Goal: Task Accomplishment & Management: Complete application form

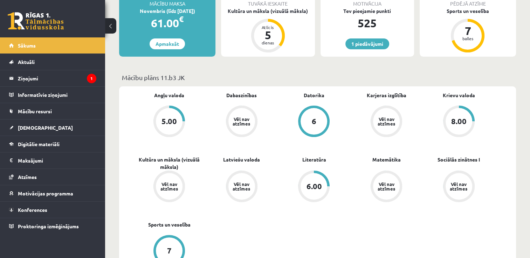
scroll to position [35, 0]
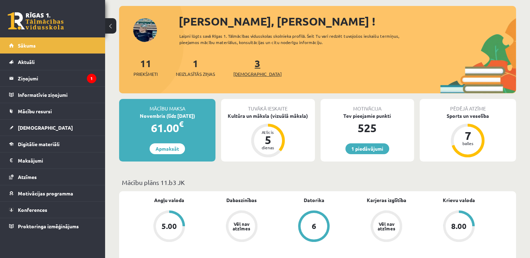
click at [249, 68] on link "3 Ieskaites" at bounding box center [257, 67] width 48 height 21
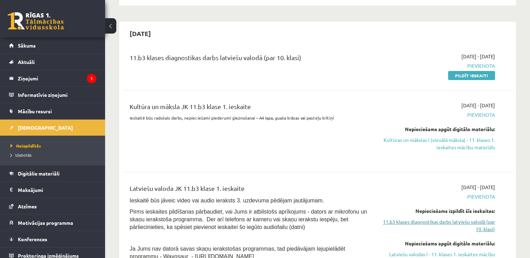
scroll to position [105, 0]
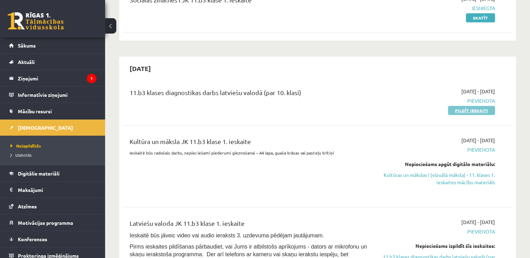
click at [468, 114] on link "Pildīt ieskaiti" at bounding box center [471, 110] width 47 height 9
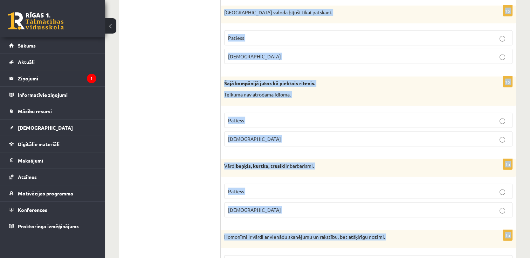
scroll to position [2058, 0]
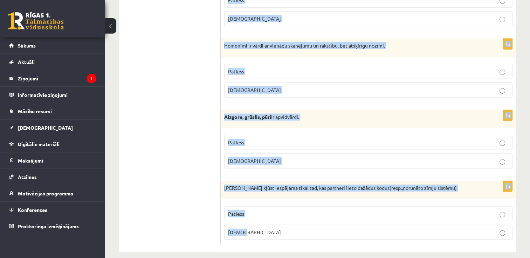
drag, startPoint x: 222, startPoint y: 81, endPoint x: 430, endPoint y: 273, distance: 283.2
copy form "Frazeoloģisms kost pirkstos nozīmē savainoties. Patiess Aplams 1p Publicistiska…"
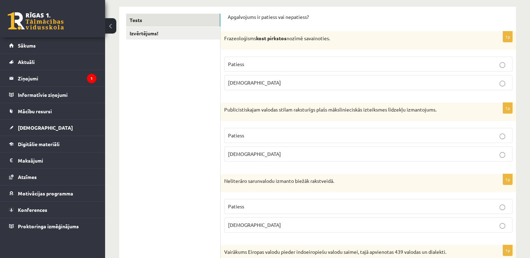
scroll to position [98, 0]
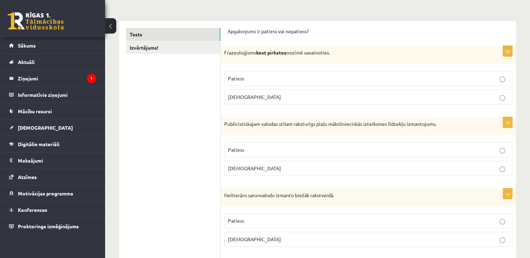
click at [252, 96] on p "Aplams" at bounding box center [368, 96] width 280 height 7
click at [251, 155] on label "Patiess" at bounding box center [368, 149] width 288 height 15
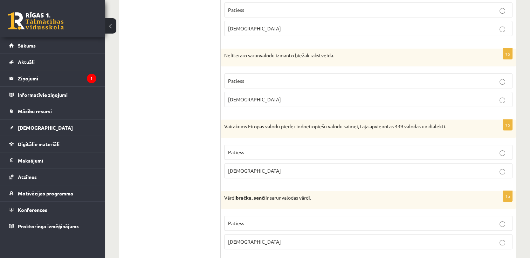
click at [244, 99] on p "Aplams" at bounding box center [368, 99] width 280 height 7
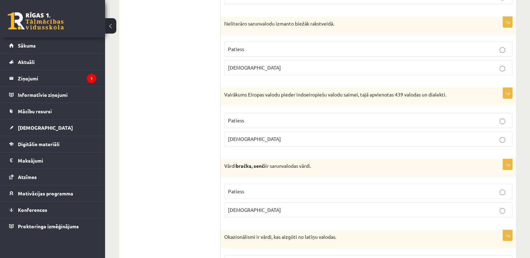
scroll to position [308, 0]
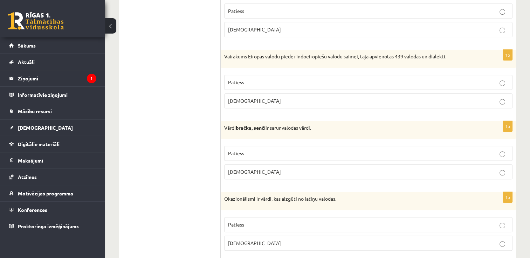
click at [237, 84] on p "Patiess" at bounding box center [368, 82] width 280 height 7
click at [246, 154] on p "Patiess" at bounding box center [368, 153] width 280 height 7
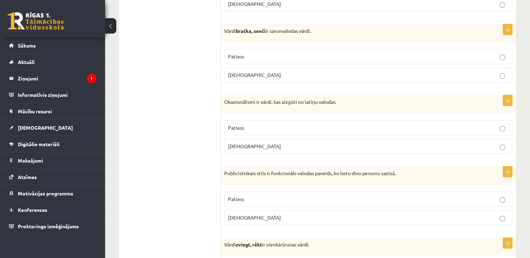
scroll to position [448, 0]
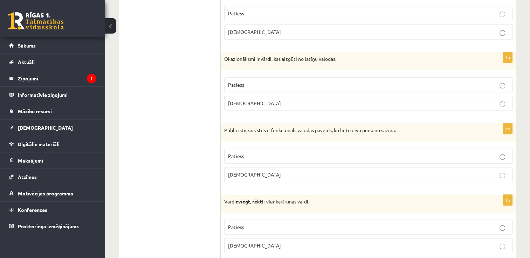
click at [253, 103] on p "Aplams" at bounding box center [368, 103] width 280 height 7
click at [266, 167] on label "Aplams" at bounding box center [368, 174] width 288 height 15
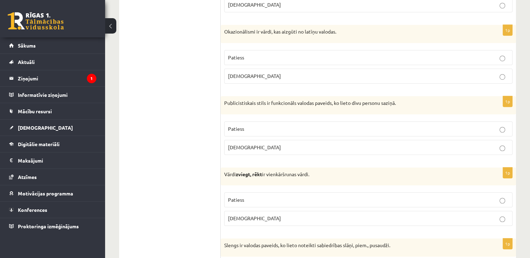
scroll to position [518, 0]
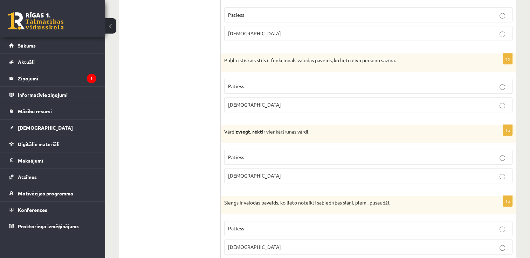
click at [249, 183] on div "1p Vārdi zviegt, rēkt ir vienkāršrunas vārdi. Patiess Aplams" at bounding box center [368, 157] width 295 height 64
click at [249, 176] on p "Aplams" at bounding box center [368, 175] width 280 height 7
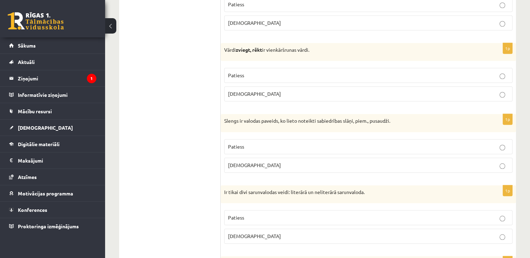
scroll to position [588, 0]
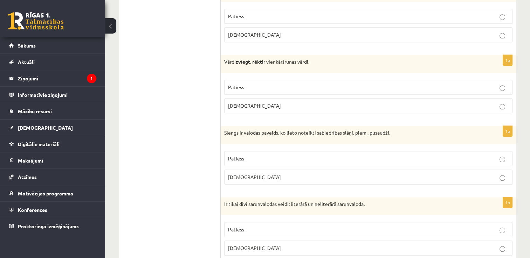
click at [250, 159] on p "Patiess" at bounding box center [368, 158] width 280 height 7
drag, startPoint x: 246, startPoint y: 229, endPoint x: 259, endPoint y: 215, distance: 18.6
click at [249, 228] on p "Patiess" at bounding box center [368, 229] width 280 height 7
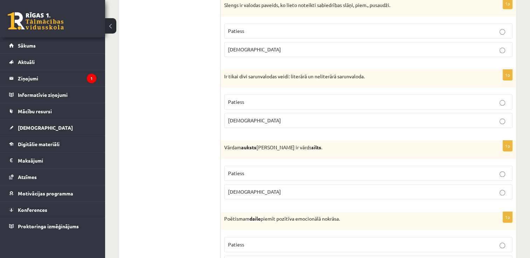
scroll to position [728, 0]
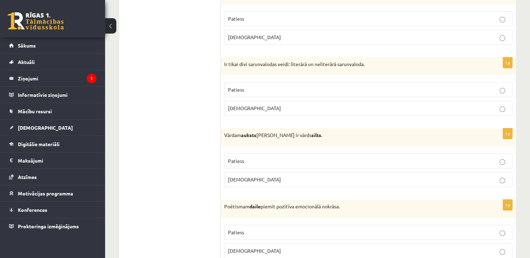
click at [254, 180] on p "Aplams" at bounding box center [368, 179] width 280 height 7
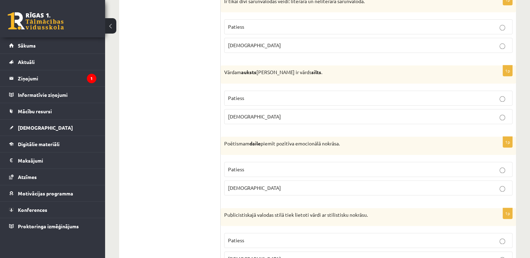
scroll to position [798, 0]
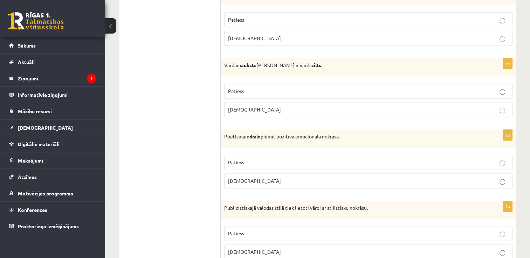
click at [258, 159] on p "Patiess" at bounding box center [368, 162] width 280 height 7
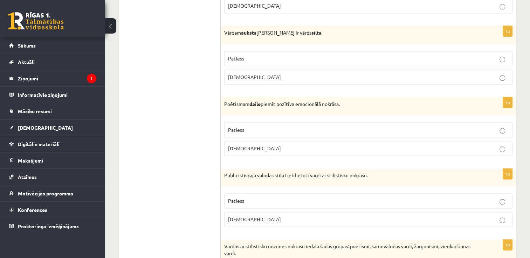
scroll to position [868, 0]
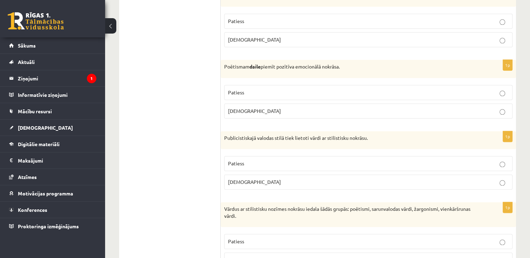
click at [261, 160] on p "Patiess" at bounding box center [368, 163] width 280 height 7
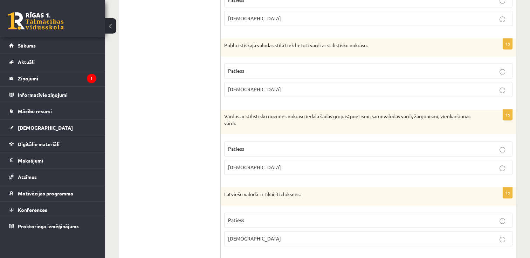
scroll to position [973, 0]
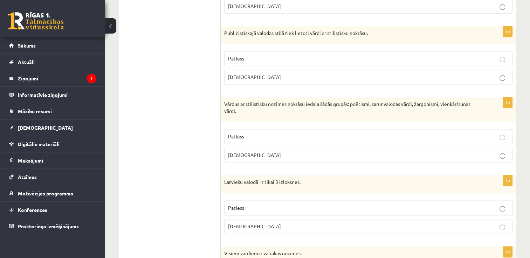
click at [265, 153] on p "Aplams" at bounding box center [368, 155] width 280 height 7
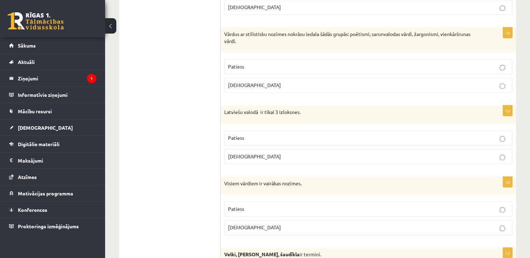
click at [265, 153] on p "Aplams" at bounding box center [368, 156] width 280 height 7
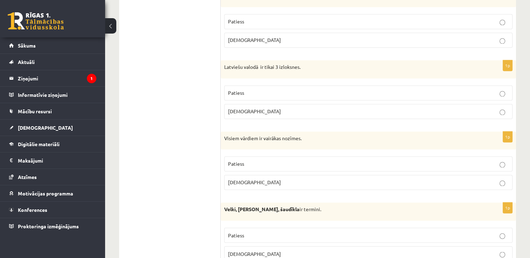
scroll to position [1113, 0]
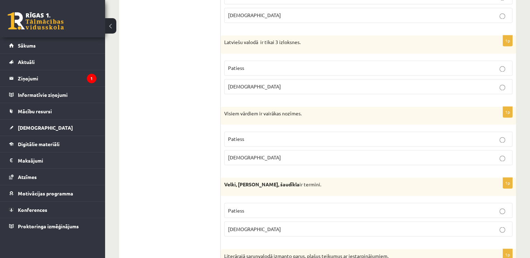
click at [238, 150] on label "Aplams" at bounding box center [368, 157] width 288 height 15
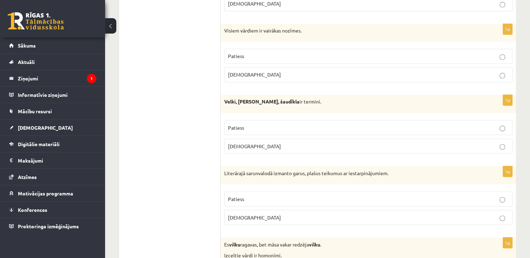
scroll to position [1218, 0]
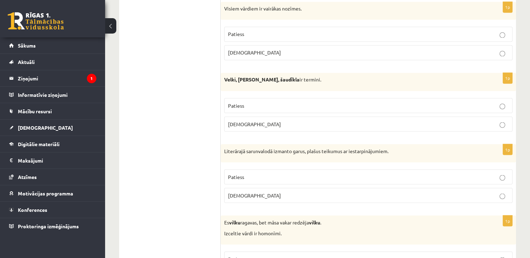
click at [252, 120] on p "Aplams" at bounding box center [368, 123] width 280 height 7
click at [242, 193] on span "Aplams" at bounding box center [254, 195] width 53 height 6
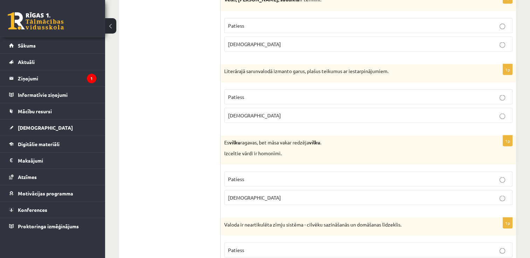
scroll to position [1323, 0]
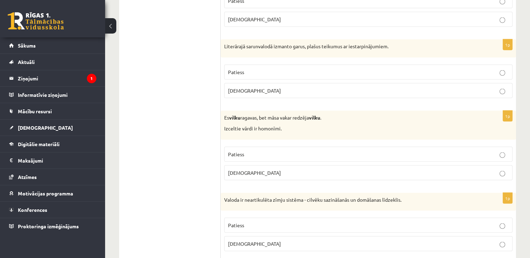
click at [259, 152] on p "Patiess" at bounding box center [368, 154] width 280 height 7
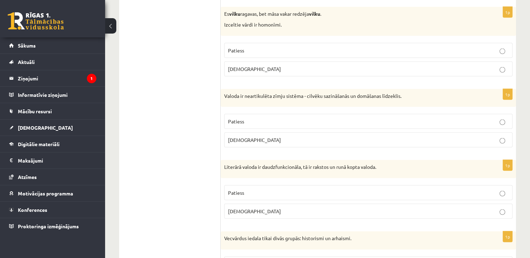
scroll to position [1428, 0]
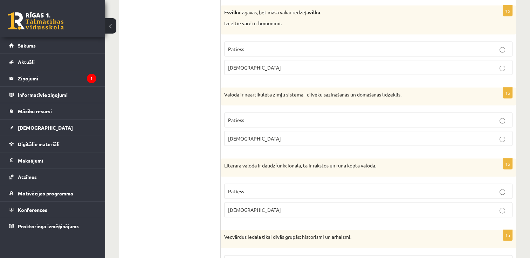
click at [241, 135] on p "Aplams" at bounding box center [368, 138] width 280 height 7
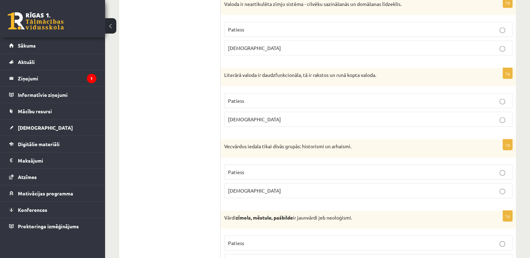
scroll to position [1498, 0]
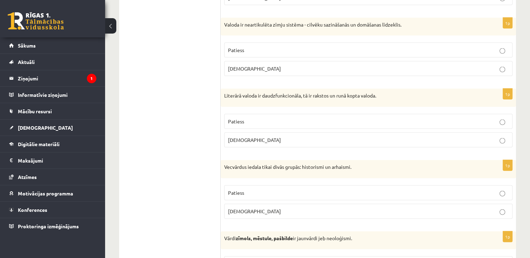
click at [256, 118] on p "Patiess" at bounding box center [368, 121] width 280 height 7
click at [241, 193] on label "Patiess" at bounding box center [368, 193] width 288 height 15
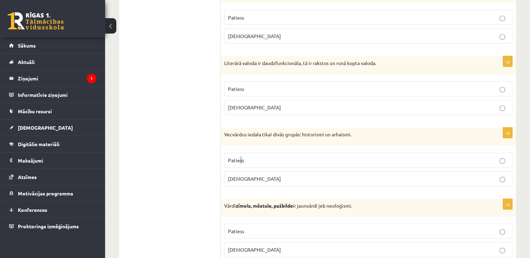
scroll to position [1568, 0]
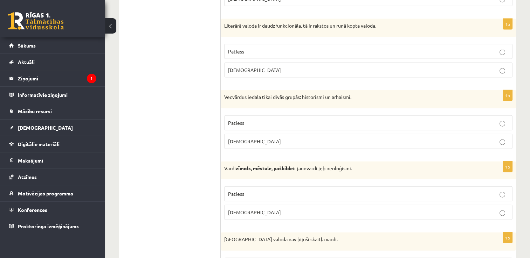
click at [288, 116] on label "Patiess" at bounding box center [368, 123] width 288 height 15
click at [275, 190] on p "Patiess" at bounding box center [368, 193] width 280 height 7
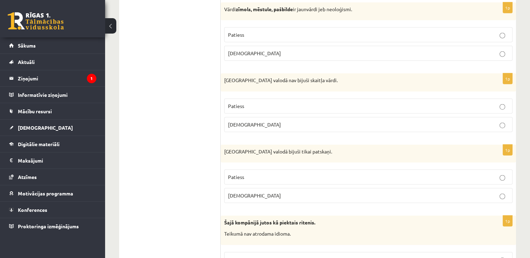
scroll to position [1743, 0]
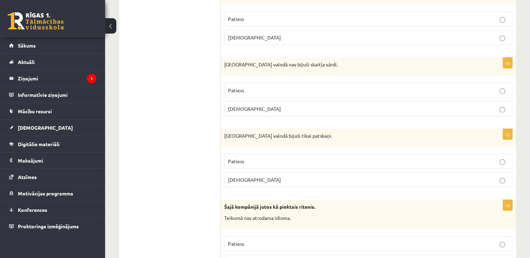
click at [235, 87] on span "Patiess" at bounding box center [236, 90] width 16 height 6
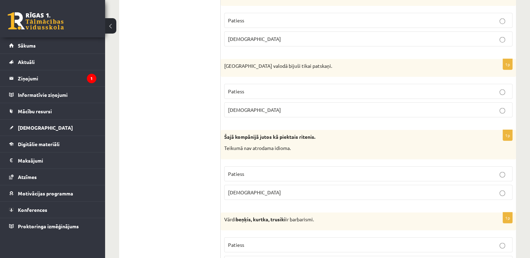
click at [247, 88] on p "Patiess" at bounding box center [368, 91] width 280 height 7
click at [237, 167] on label "Patiess" at bounding box center [368, 174] width 288 height 15
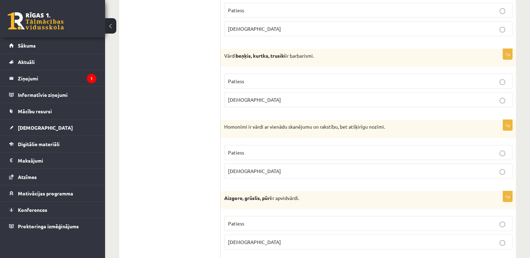
scroll to position [1988, 0]
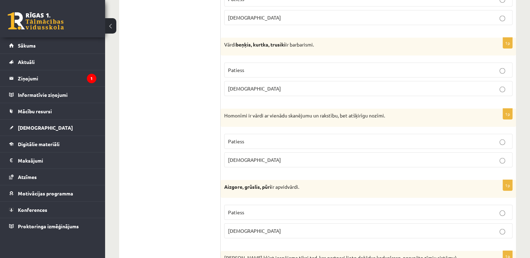
click at [238, 67] on span "Patiess" at bounding box center [236, 70] width 16 height 6
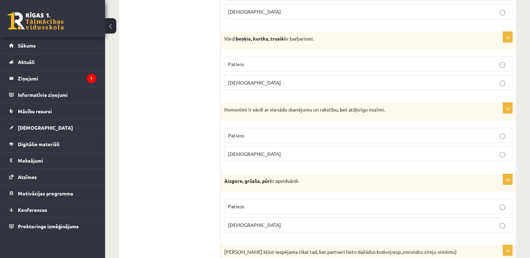
scroll to position [2023, 0]
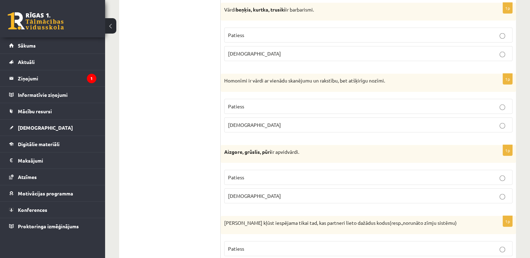
click at [241, 122] on span "Aplams" at bounding box center [254, 125] width 53 height 6
click at [246, 174] on p "Patiess" at bounding box center [368, 177] width 280 height 7
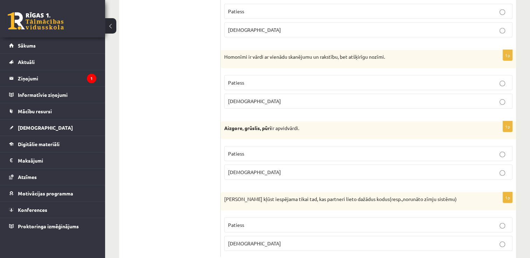
scroll to position [2058, 0]
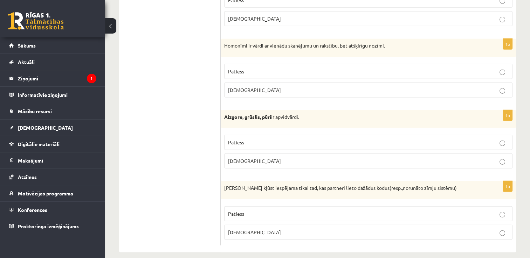
click at [231, 229] on span "Aplams" at bounding box center [254, 232] width 53 height 6
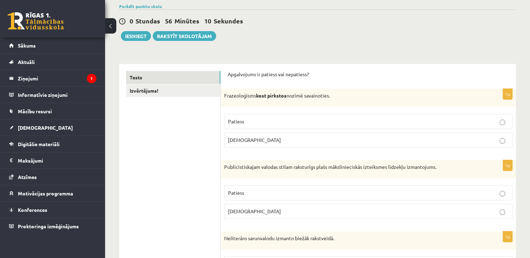
scroll to position [0, 0]
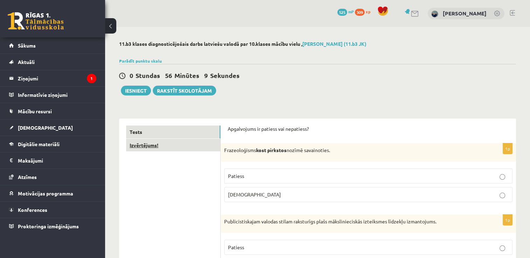
click at [152, 142] on link "Izvērtējums!" at bounding box center [173, 145] width 94 height 13
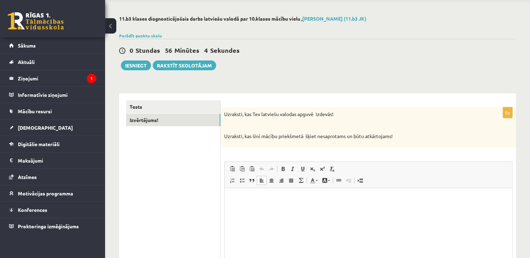
click at [300, 209] on html at bounding box center [367, 198] width 287 height 21
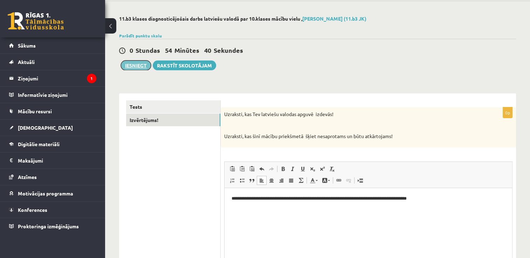
click at [148, 68] on button "Iesniegt" at bounding box center [136, 66] width 30 height 10
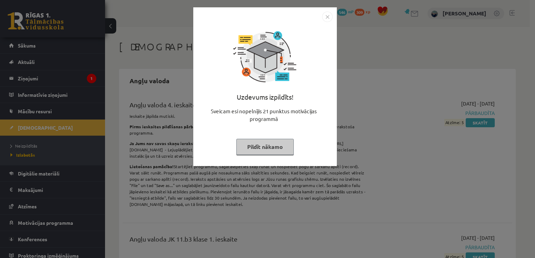
click at [274, 140] on button "Pildīt nākamo" at bounding box center [264, 147] width 57 height 16
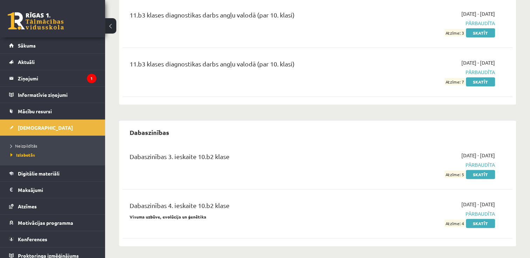
scroll to position [245, 0]
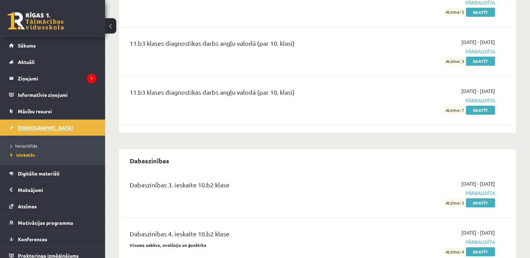
click at [29, 130] on span "[DEMOGRAPHIC_DATA]" at bounding box center [45, 128] width 55 height 6
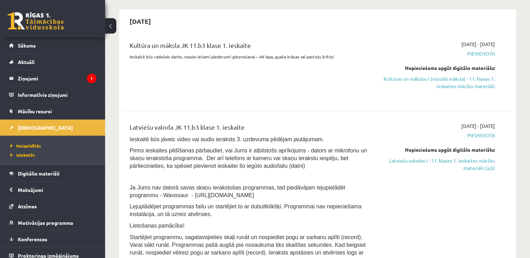
scroll to position [140, 0]
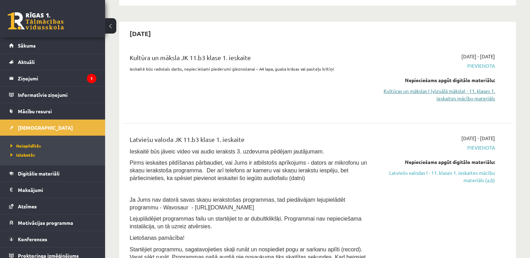
click at [443, 95] on link "Kultūras un mākslas I (vizuālā māksla) - 11. klases 1. ieskaites mācību materiā…" at bounding box center [437, 95] width 115 height 15
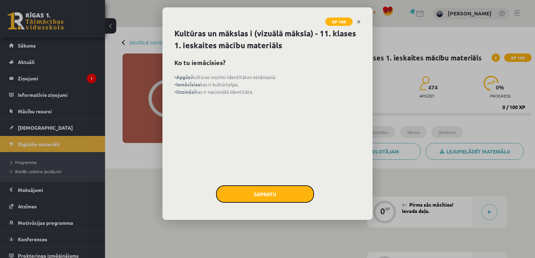
click at [280, 186] on button "Sapratu" at bounding box center [265, 195] width 98 height 18
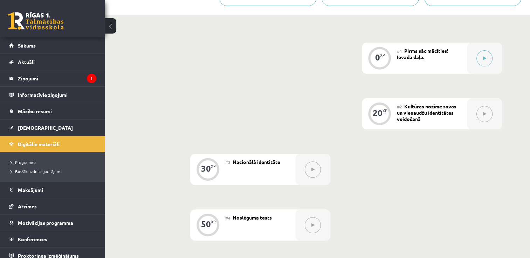
scroll to position [34, 0]
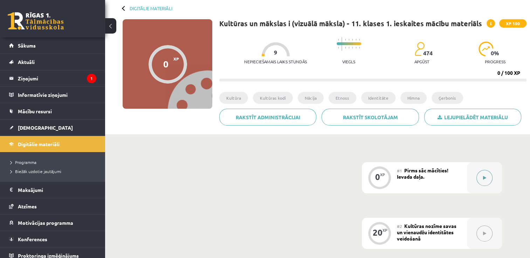
click at [474, 175] on div at bounding box center [484, 177] width 35 height 31
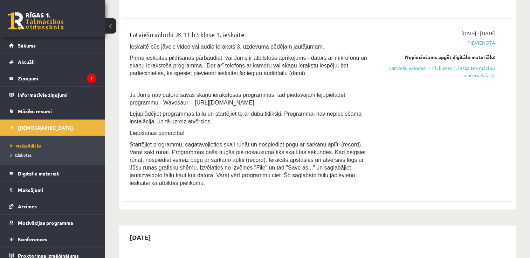
scroll to position [140, 0]
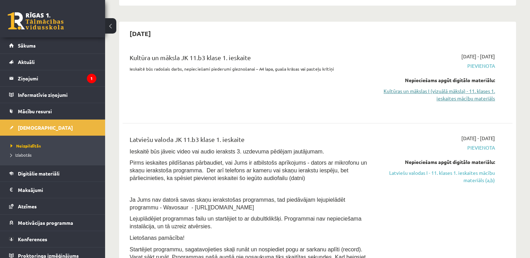
click at [446, 92] on link "Kultūras un mākslas I (vizuālā māksla) - 11. klases 1. ieskaites mācību materiā…" at bounding box center [437, 95] width 115 height 15
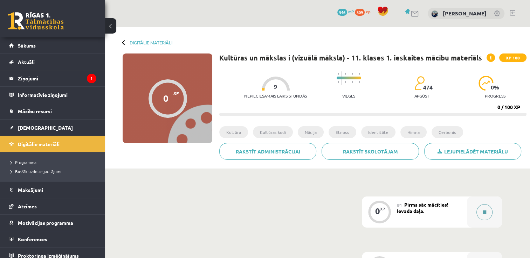
click at [485, 212] on icon at bounding box center [484, 212] width 4 height 4
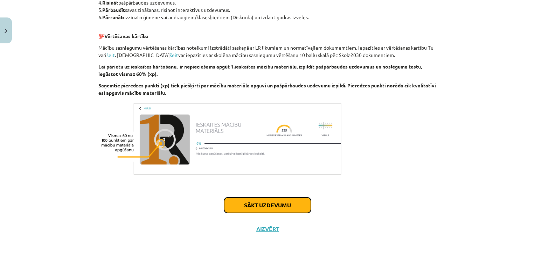
click at [277, 201] on button "Sākt uzdevumu" at bounding box center [267, 205] width 87 height 15
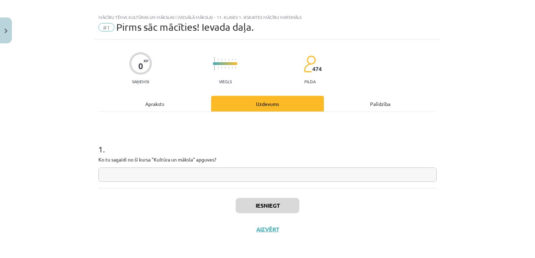
click at [249, 179] on input "text" at bounding box center [267, 175] width 338 height 14
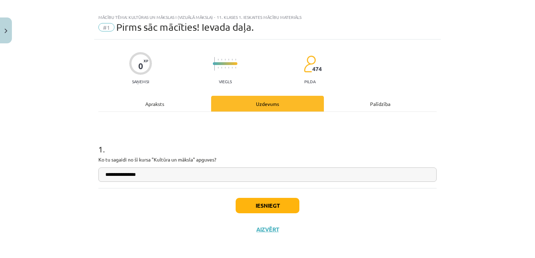
type input "**********"
click at [272, 205] on button "Iesniegt" at bounding box center [268, 205] width 64 height 15
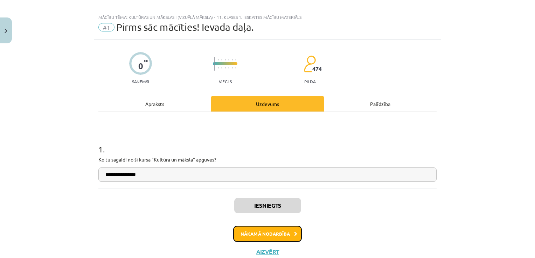
click at [252, 232] on button "Nākamā nodarbība" at bounding box center [267, 234] width 69 height 16
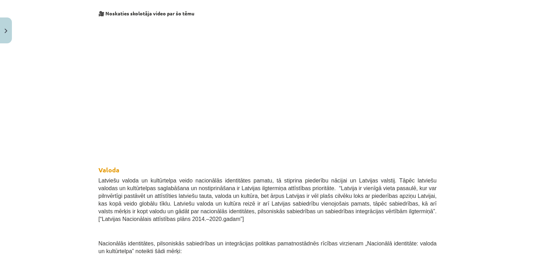
scroll to position [215, 0]
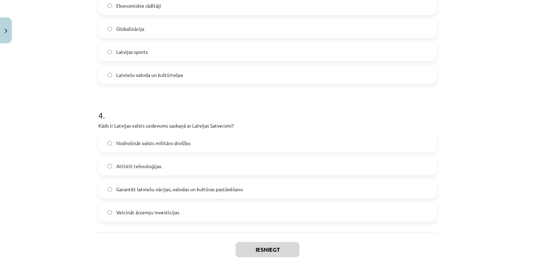
scroll to position [498, 0]
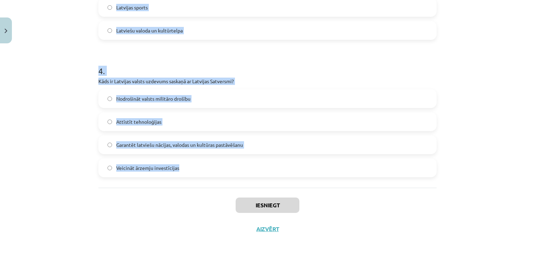
drag, startPoint x: 96, startPoint y: 116, endPoint x: 202, endPoint y: 176, distance: 121.7
drag, startPoint x: 202, startPoint y: 176, endPoint x: 165, endPoint y: 147, distance: 46.6
copy form "Kas raksturo latviešu valodas lomu Latvijā? Tā ir otrā valoda pēc angļu valodas…"
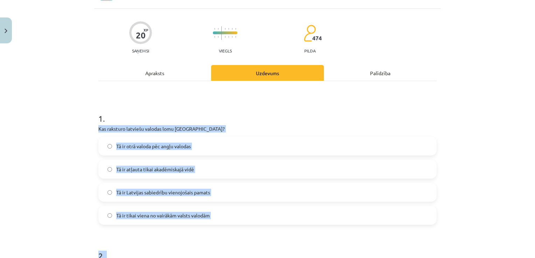
scroll to position [0, 0]
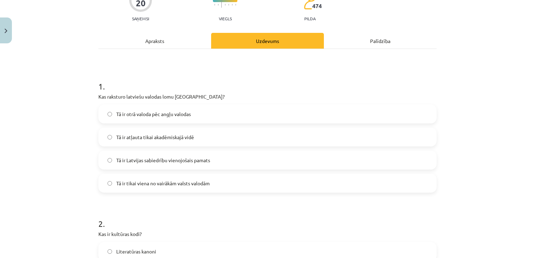
click at [144, 157] on span "Tā ir Latvijas sabiedrību vienojošais pamats" at bounding box center [163, 160] width 94 height 7
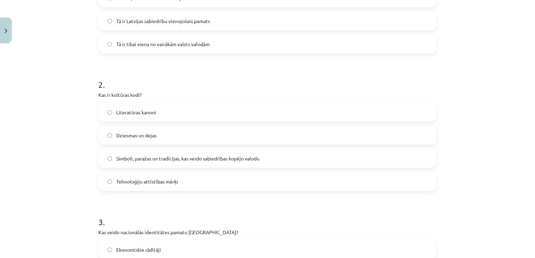
scroll to position [210, 0]
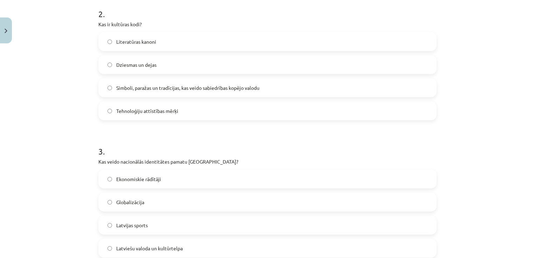
click at [175, 89] on span "Simboli, paražas un tradīcijas, kas veido sabiedrības kopējo valodu" at bounding box center [187, 87] width 143 height 7
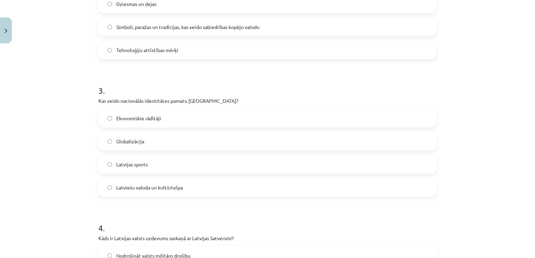
scroll to position [420, 0]
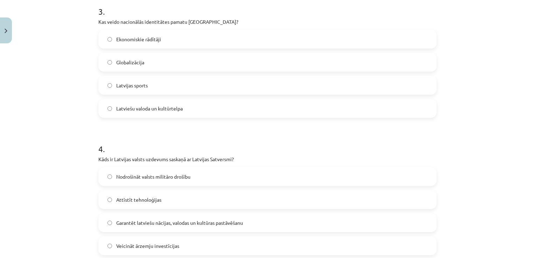
click at [134, 111] on span "Latviešu valoda un kultūrtelpa" at bounding box center [149, 108] width 67 height 7
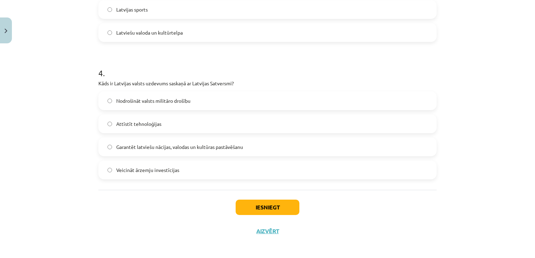
scroll to position [498, 0]
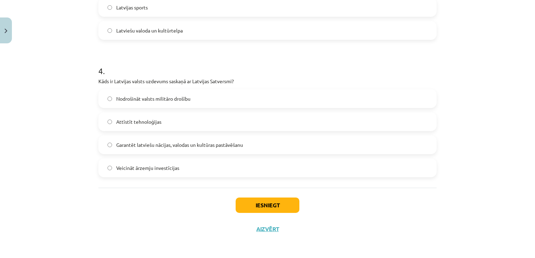
click at [168, 145] on span "Garantēt latviešu nācijas, valodas un kultūras pastāvēšanu" at bounding box center [179, 144] width 127 height 7
click at [263, 207] on button "Iesniegt" at bounding box center [268, 205] width 64 height 15
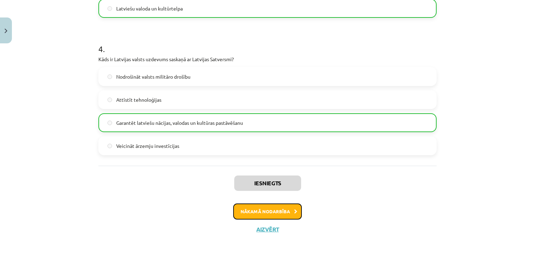
click at [274, 215] on button "Nākamā nodarbība" at bounding box center [267, 212] width 69 height 16
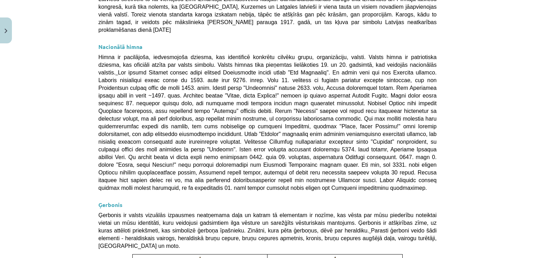
scroll to position [520, 0]
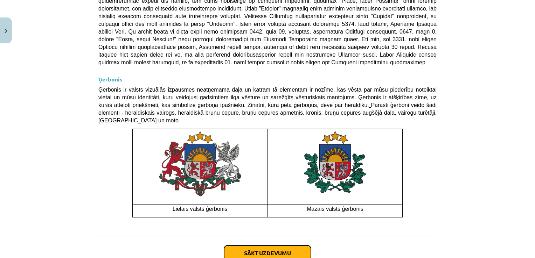
click at [272, 246] on button "Sākt uzdevumu" at bounding box center [267, 253] width 87 height 15
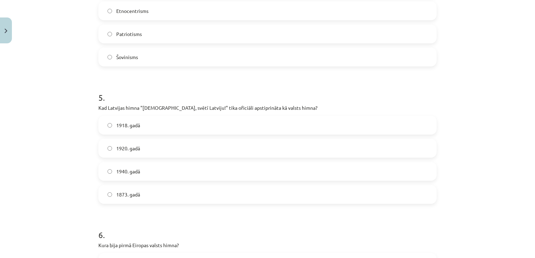
scroll to position [773, 0]
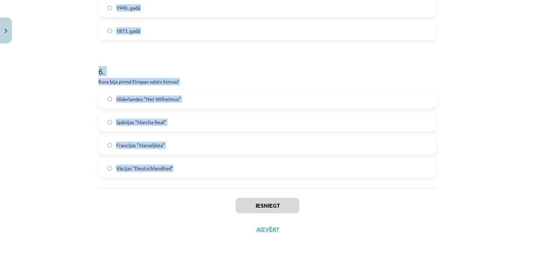
drag, startPoint x: 94, startPoint y: 43, endPoint x: 446, endPoint y: 163, distance: 372.1
click at [446, 163] on div "Mācību tēma: Kultūras un mākslas i (vizuālā māksla) - 11. klases 1. ieskaites m…" at bounding box center [267, 129] width 535 height 258
copy form "Kad Latvijas sarkanbaltsarkanais karogs pirmo reizi kļuva par nacionālās apziņa…"
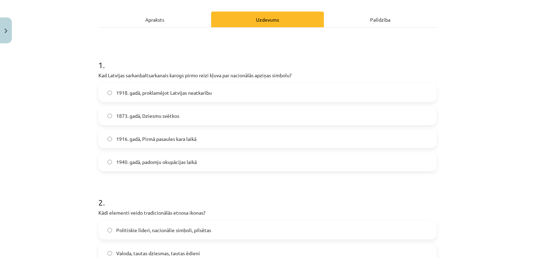
scroll to position [108, 0]
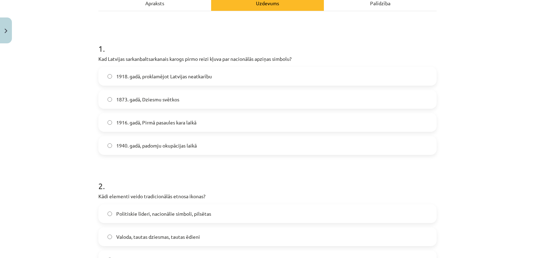
drag, startPoint x: 132, startPoint y: 125, endPoint x: 136, endPoint y: 125, distance: 3.6
click at [132, 125] on span "1916. gadā, Pirmā pasaules kara laikā" at bounding box center [156, 122] width 80 height 7
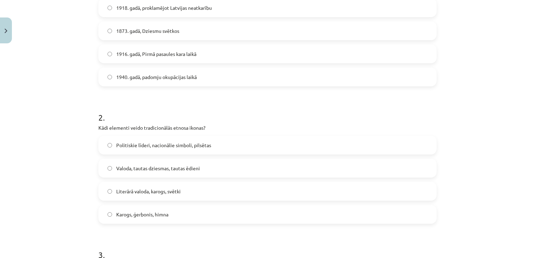
scroll to position [178, 0]
click at [132, 216] on span "Karogs, ģerbonis, himna" at bounding box center [142, 213] width 52 height 7
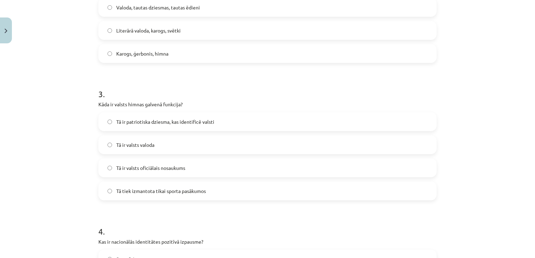
scroll to position [353, 0]
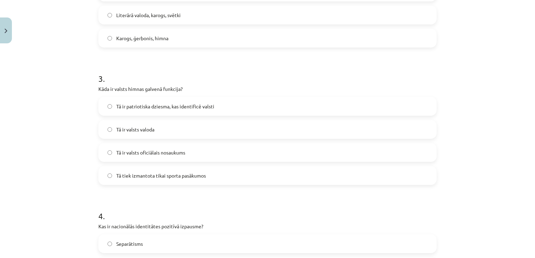
click at [171, 110] on label "Tā ir patriotiska dziesma, kas identificē valsti" at bounding box center [267, 107] width 337 height 18
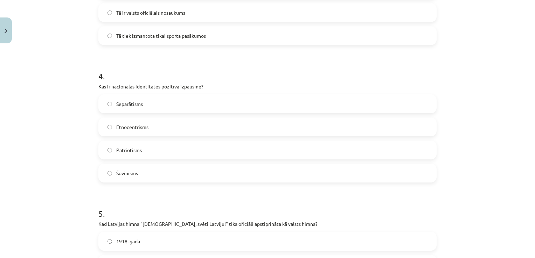
scroll to position [528, 0]
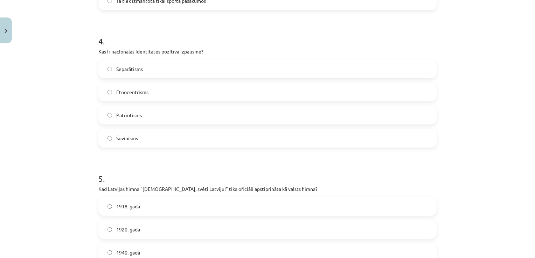
drag, startPoint x: 147, startPoint y: 118, endPoint x: 148, endPoint y: 103, distance: 15.4
click at [147, 118] on label "Patriotisms" at bounding box center [267, 115] width 337 height 18
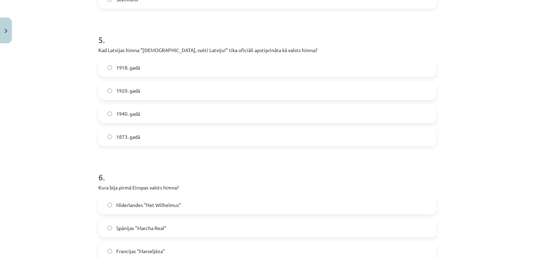
scroll to position [668, 0]
click at [130, 68] on span "1918. gadā" at bounding box center [128, 66] width 24 height 7
click at [130, 87] on span "1920. gadā" at bounding box center [128, 89] width 24 height 7
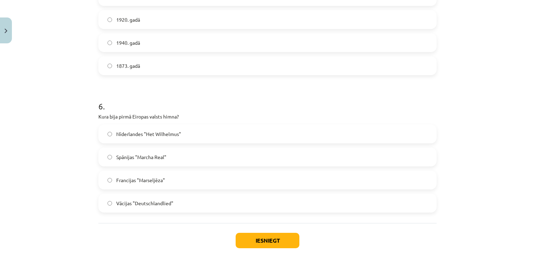
click at [152, 182] on span "Francijas "Marseljēza"" at bounding box center [140, 180] width 49 height 7
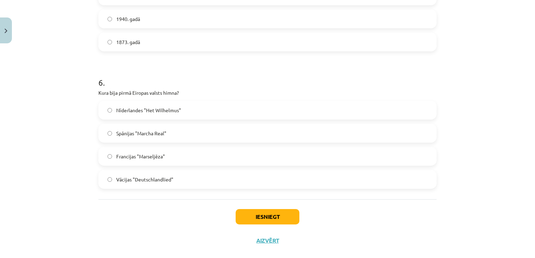
scroll to position [773, 0]
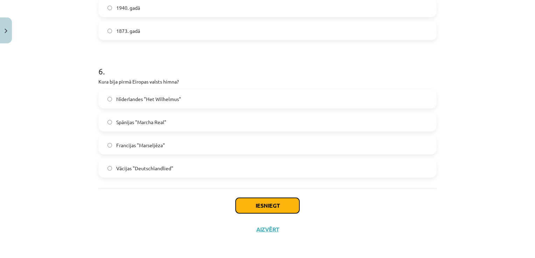
click at [266, 206] on button "Iesniegt" at bounding box center [268, 205] width 64 height 15
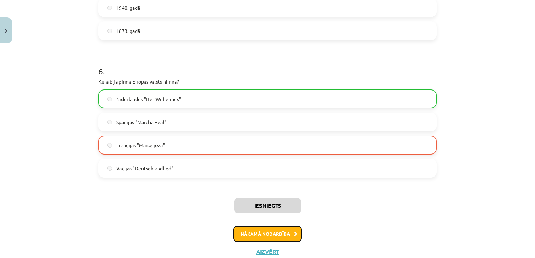
click at [262, 232] on button "Nākamā nodarbība" at bounding box center [267, 234] width 69 height 16
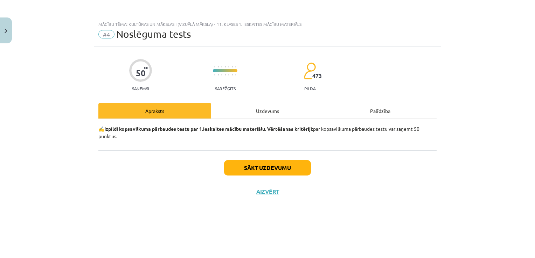
scroll to position [0, 0]
click at [283, 157] on div "Sākt uzdevumu Aizvērt" at bounding box center [267, 175] width 338 height 49
click at [283, 167] on button "Sākt uzdevumu" at bounding box center [267, 167] width 87 height 15
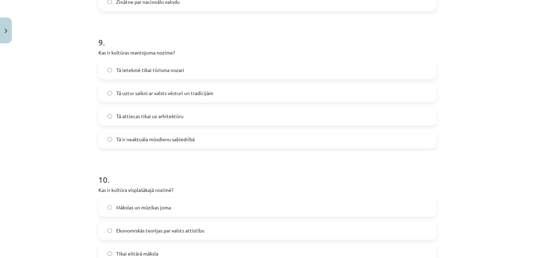
scroll to position [1323, 0]
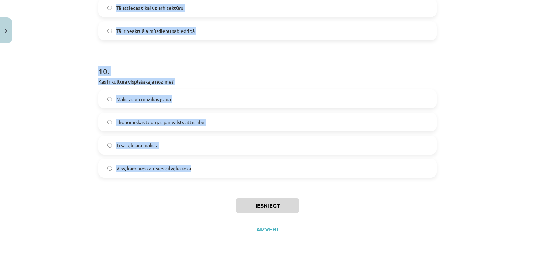
drag, startPoint x: 96, startPoint y: 97, endPoint x: 252, endPoint y: 172, distance: 173.8
copy form "Kā globalizācija ietekmē Latvijas identitāti? Tā pilnībā aizstāj vietējo kultūr…"
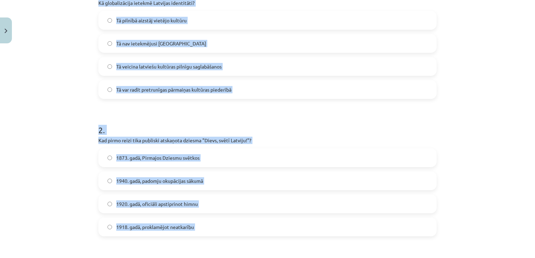
scroll to position [98, 0]
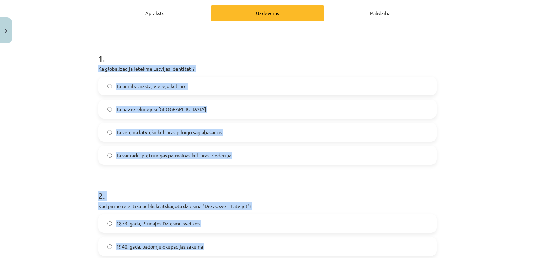
click at [66, 161] on div "Mācību tēma: Kultūras un mākslas i (vizuālā māksla) - 11. klases 1. ieskaites m…" at bounding box center [267, 129] width 535 height 258
click at [76, 135] on div "Mācību tēma: Kultūras un mākslas i (vizuālā māksla) - 11. klases 1. ieskaites m…" at bounding box center [267, 129] width 535 height 258
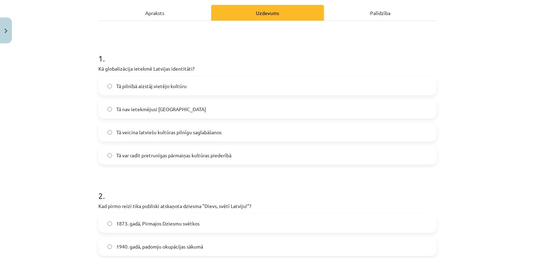
click at [154, 152] on span "Tā var radīt pretrunīgas pārmaiņas kultūras piederībā" at bounding box center [173, 155] width 115 height 7
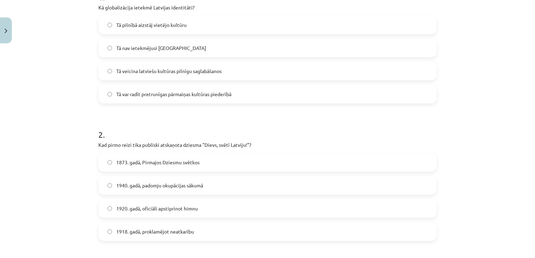
scroll to position [238, 0]
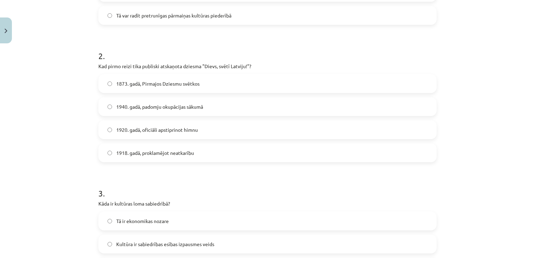
drag, startPoint x: 130, startPoint y: 86, endPoint x: 140, endPoint y: 90, distance: 11.4
click at [130, 85] on span "1873. gadā, Pirmajos Dziesmu svētkos" at bounding box center [157, 83] width 83 height 7
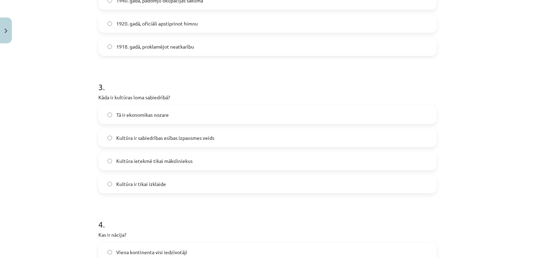
scroll to position [413, 0]
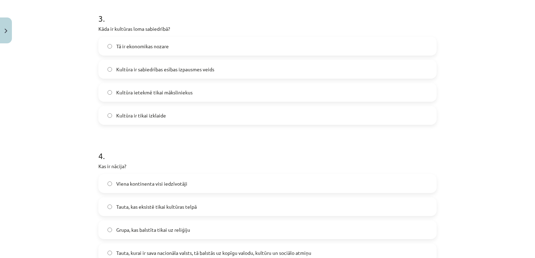
drag, startPoint x: 161, startPoint y: 74, endPoint x: 185, endPoint y: 93, distance: 30.4
click at [161, 74] on label "Kultūra ir sabiedrības esības izpausmes veids" at bounding box center [267, 70] width 337 height 18
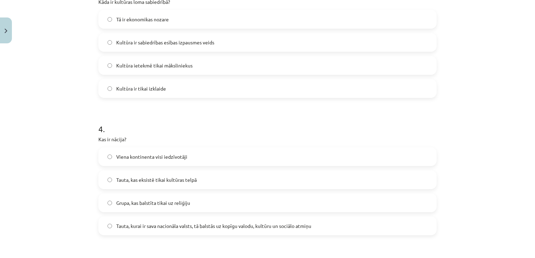
scroll to position [518, 0]
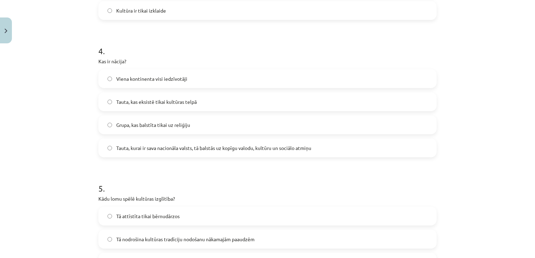
click at [158, 148] on span "Tauta, kurai ir sava nacionāla valsts, tā balstās uz kopīgu valodu, kultūru un …" at bounding box center [213, 148] width 195 height 7
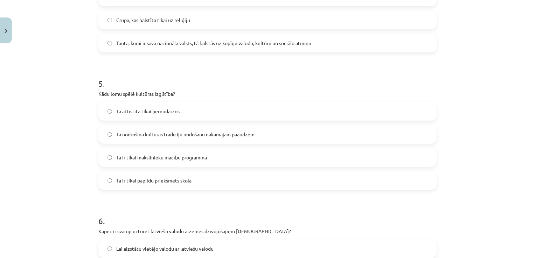
scroll to position [658, 0]
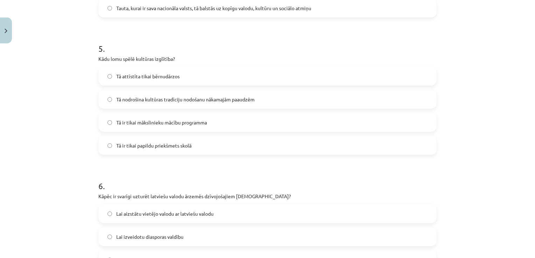
click at [154, 125] on span "Tā ir tikai mākslinieku mācību programma" at bounding box center [161, 122] width 91 height 7
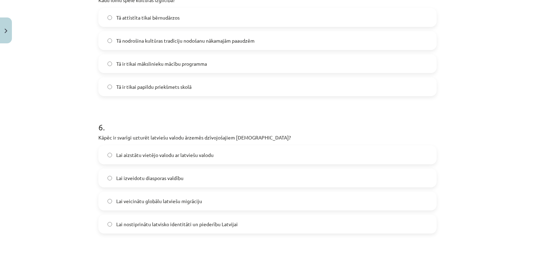
scroll to position [728, 0]
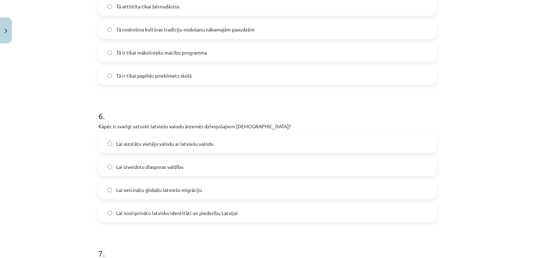
click at [163, 210] on span "Lai nostiprinātu latvisko identitāti un piederību Latvijai" at bounding box center [176, 213] width 121 height 7
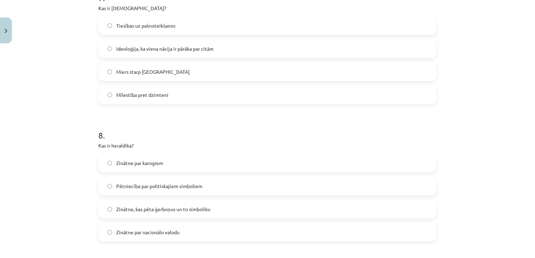
scroll to position [973, 0]
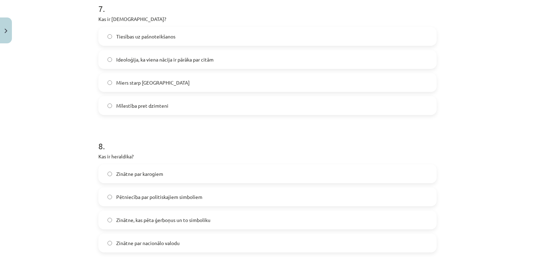
drag, startPoint x: 173, startPoint y: 34, endPoint x: 176, endPoint y: 37, distance: 4.2
click at [174, 34] on label "Tiesības uz pašnoteikšanos" at bounding box center [267, 37] width 337 height 18
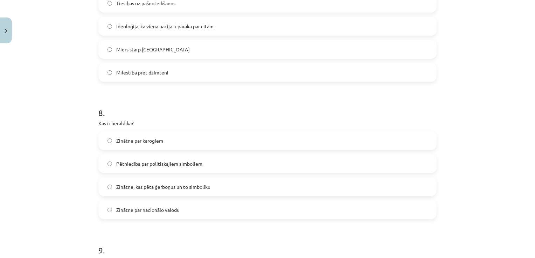
scroll to position [1043, 0]
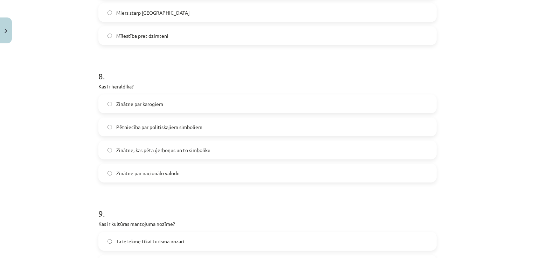
click at [142, 152] on span "Zinātne, kas pēta ģerboņus un to simboliku" at bounding box center [163, 150] width 94 height 7
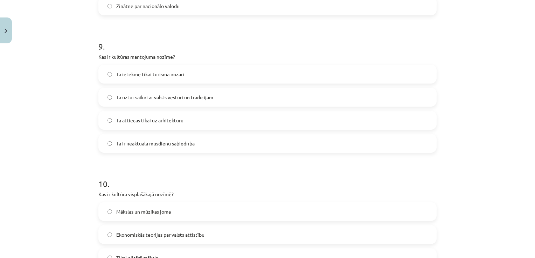
scroll to position [1218, 0]
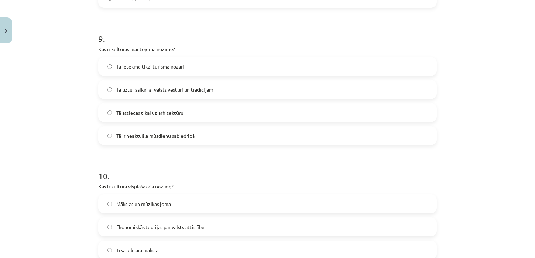
click at [126, 87] on span "Tā uztur saikni ar valsts vēsturi un tradīcijām" at bounding box center [164, 89] width 97 height 7
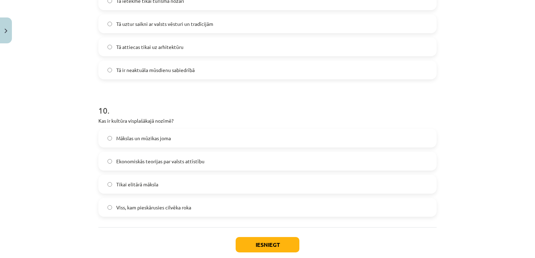
scroll to position [1288, 0]
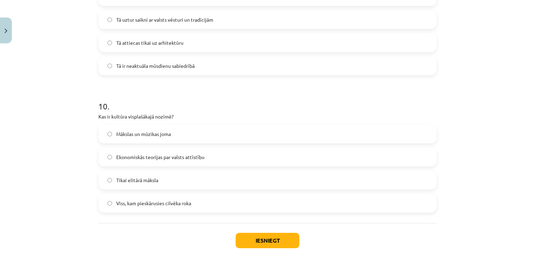
click at [143, 202] on span "Viss, kam pieskārusies cilvēka roka" at bounding box center [153, 203] width 75 height 7
click at [256, 246] on button "Iesniegt" at bounding box center [268, 240] width 64 height 15
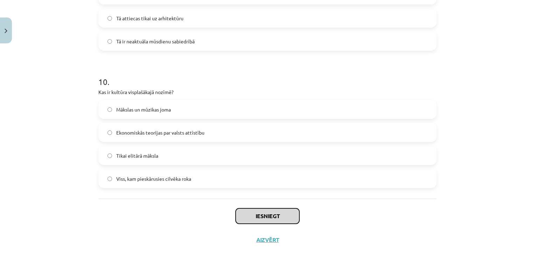
scroll to position [1323, 0]
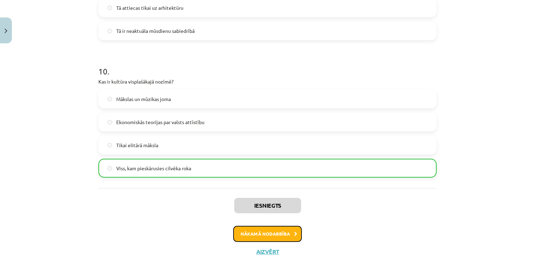
click at [262, 236] on button "Nākamā nodarbība" at bounding box center [267, 234] width 69 height 16
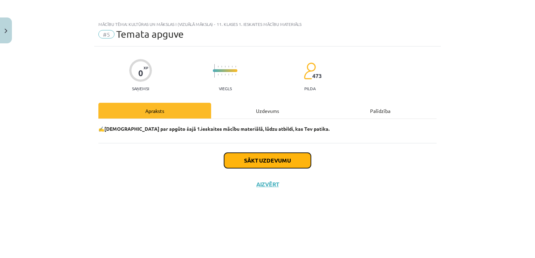
click at [281, 160] on button "Sākt uzdevumu" at bounding box center [267, 160] width 87 height 15
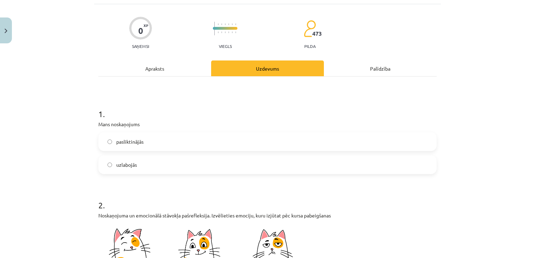
scroll to position [140, 0]
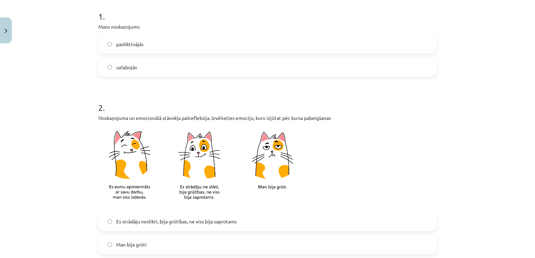
click at [137, 66] on label "uzlabojās" at bounding box center [267, 67] width 337 height 18
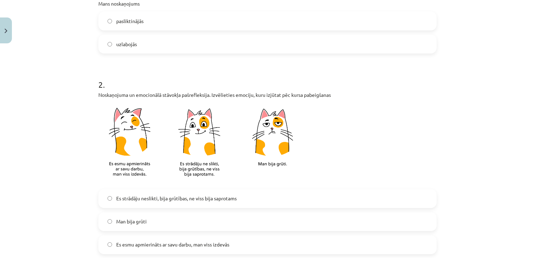
scroll to position [210, 0]
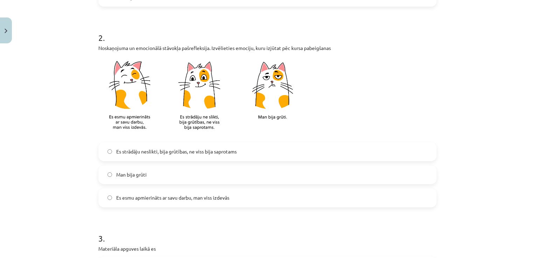
click at [152, 150] on span "Es strādāju neslikti, bija grūtības, ne viss bija saprotams" at bounding box center [176, 151] width 120 height 7
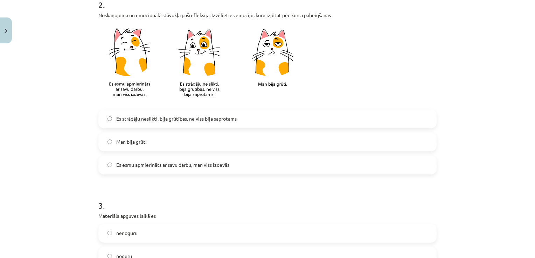
scroll to position [280, 0]
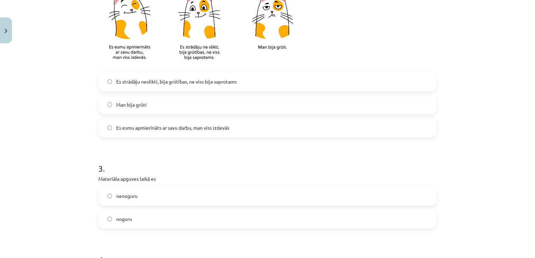
click at [156, 125] on span "Es esmu apmierināts ar savu darbu, man viss izdevās" at bounding box center [172, 127] width 113 height 7
click at [246, 133] on label "Es esmu apmierināts ar savu darbu, man viss izdevās" at bounding box center [267, 128] width 337 height 18
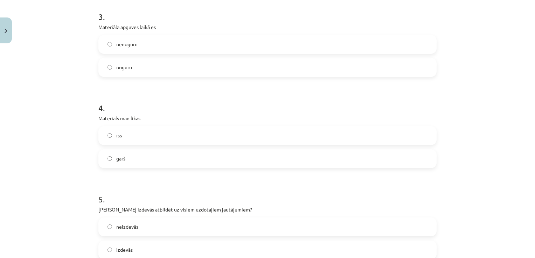
scroll to position [420, 0]
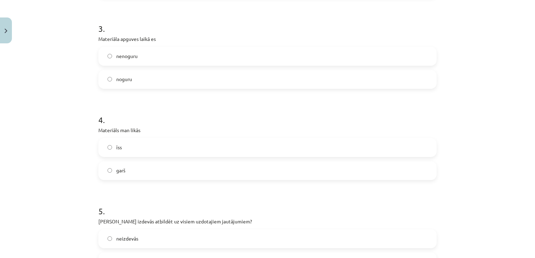
click at [134, 78] on label "noguru" at bounding box center [267, 80] width 337 height 18
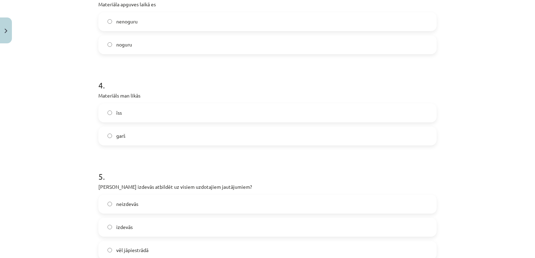
scroll to position [455, 0]
click at [138, 138] on label "garš" at bounding box center [267, 136] width 337 height 18
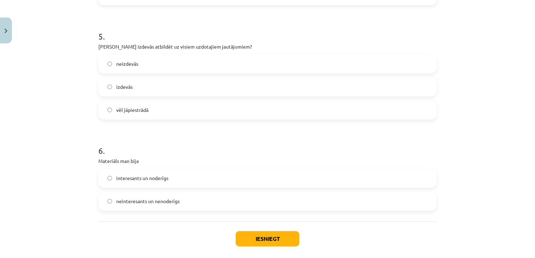
scroll to position [560, 0]
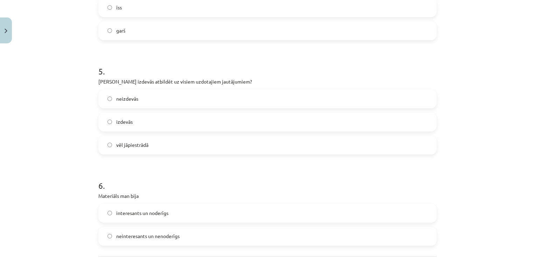
click at [132, 128] on label "izdevās" at bounding box center [267, 122] width 337 height 18
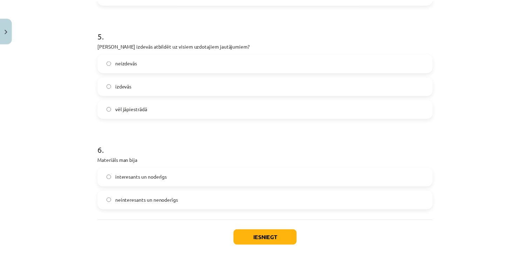
scroll to position [629, 0]
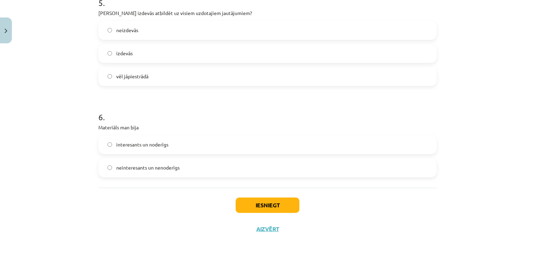
click at [161, 143] on span "interesants un noderīgs" at bounding box center [142, 144] width 52 height 7
click at [250, 205] on button "Iesniegt" at bounding box center [268, 205] width 64 height 15
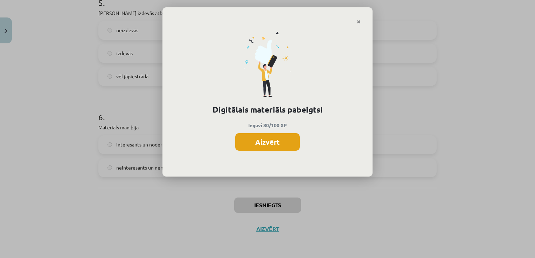
click at [273, 143] on button "Aizvērt" at bounding box center [267, 142] width 64 height 18
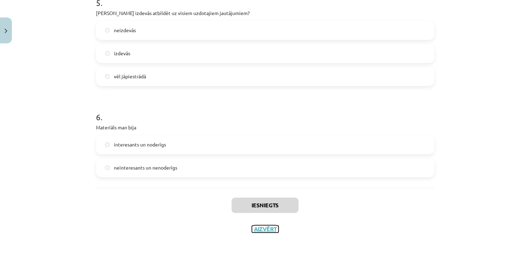
click at [264, 230] on button "Aizvērt" at bounding box center [265, 229] width 27 height 7
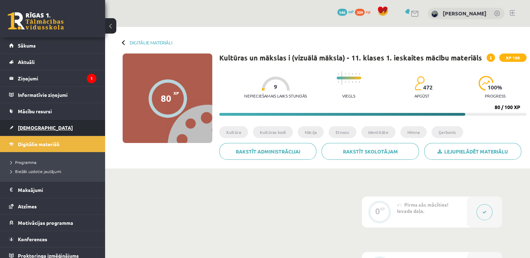
click at [29, 128] on span "[DEMOGRAPHIC_DATA]" at bounding box center [45, 128] width 55 height 6
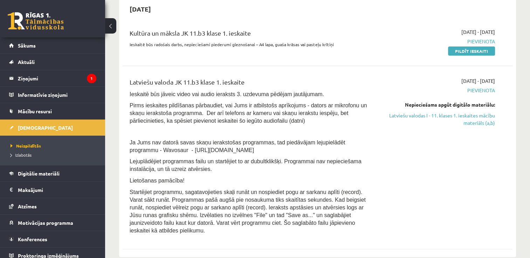
scroll to position [175, 0]
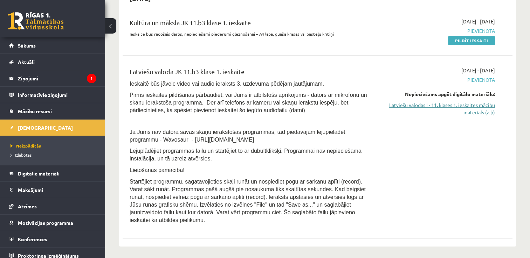
click at [460, 108] on link "Latviešu valodas I - 11. klases 1. ieskaites mācību materiāls (a,b)" at bounding box center [437, 109] width 115 height 15
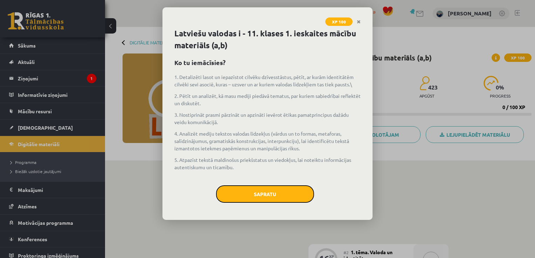
click at [269, 195] on button "Sapratu" at bounding box center [265, 195] width 98 height 18
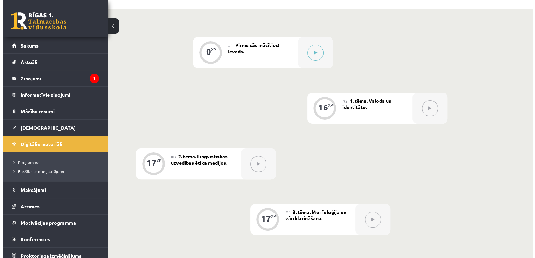
scroll to position [152, 0]
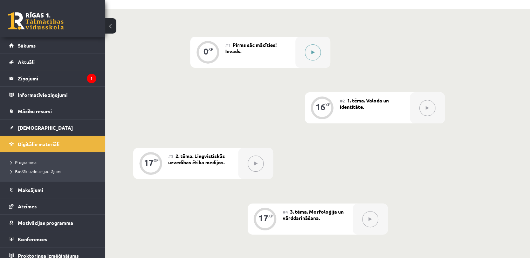
click at [311, 51] on icon at bounding box center [312, 52] width 3 height 4
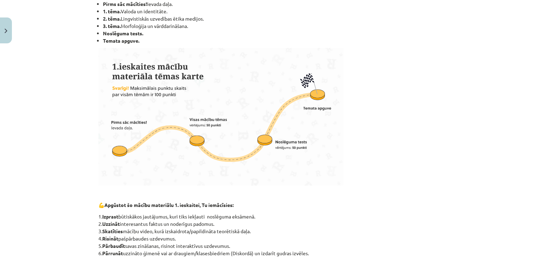
scroll to position [307, 0]
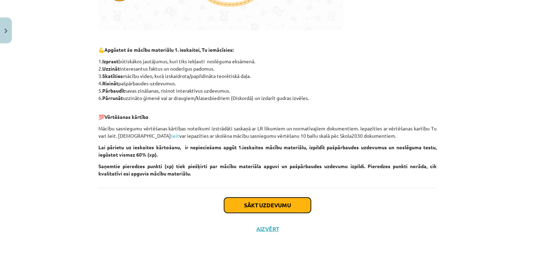
click at [281, 206] on button "Sākt uzdevumu" at bounding box center [267, 205] width 87 height 15
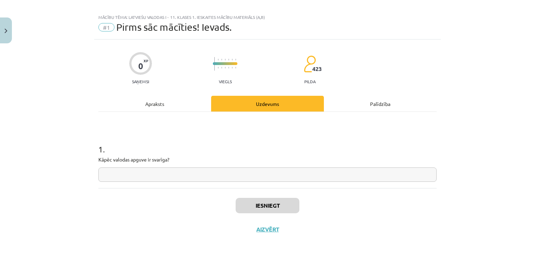
drag, startPoint x: 158, startPoint y: 171, endPoint x: 160, endPoint y: 161, distance: 9.9
click at [160, 162] on div "1 . Kāpēc valodas apguve ir svarīga?" at bounding box center [267, 157] width 338 height 50
type input "*"
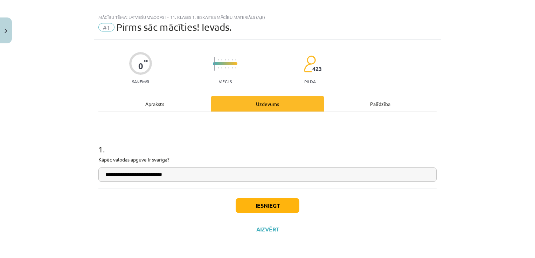
type input "**********"
click at [263, 198] on button "Iesniegt" at bounding box center [268, 205] width 64 height 15
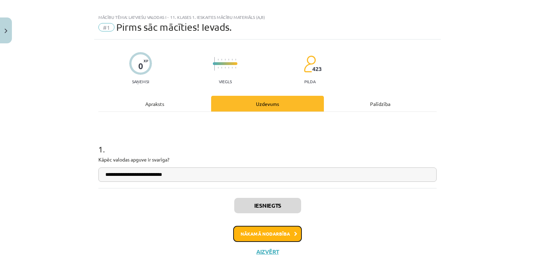
click at [263, 233] on button "Nākamā nodarbība" at bounding box center [267, 234] width 69 height 16
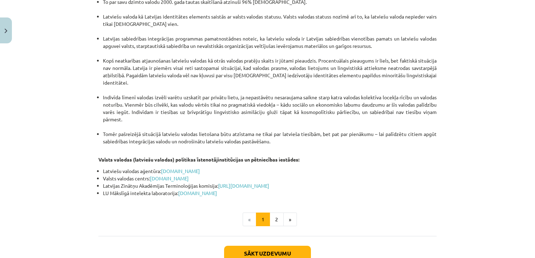
scroll to position [1471, 0]
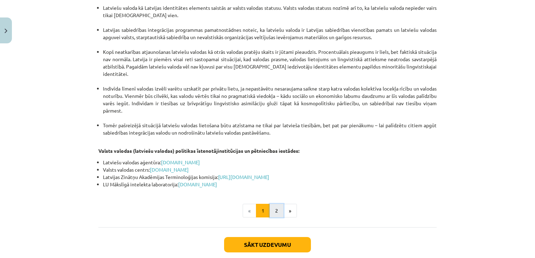
click at [273, 204] on button "2" at bounding box center [277, 211] width 14 height 14
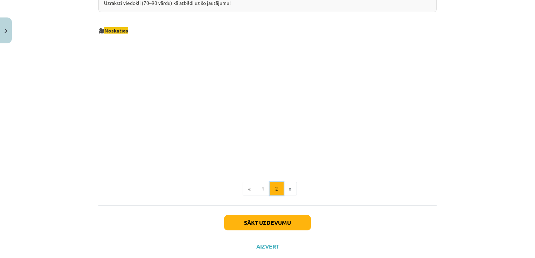
scroll to position [757, 0]
